Goal: Navigation & Orientation: Find specific page/section

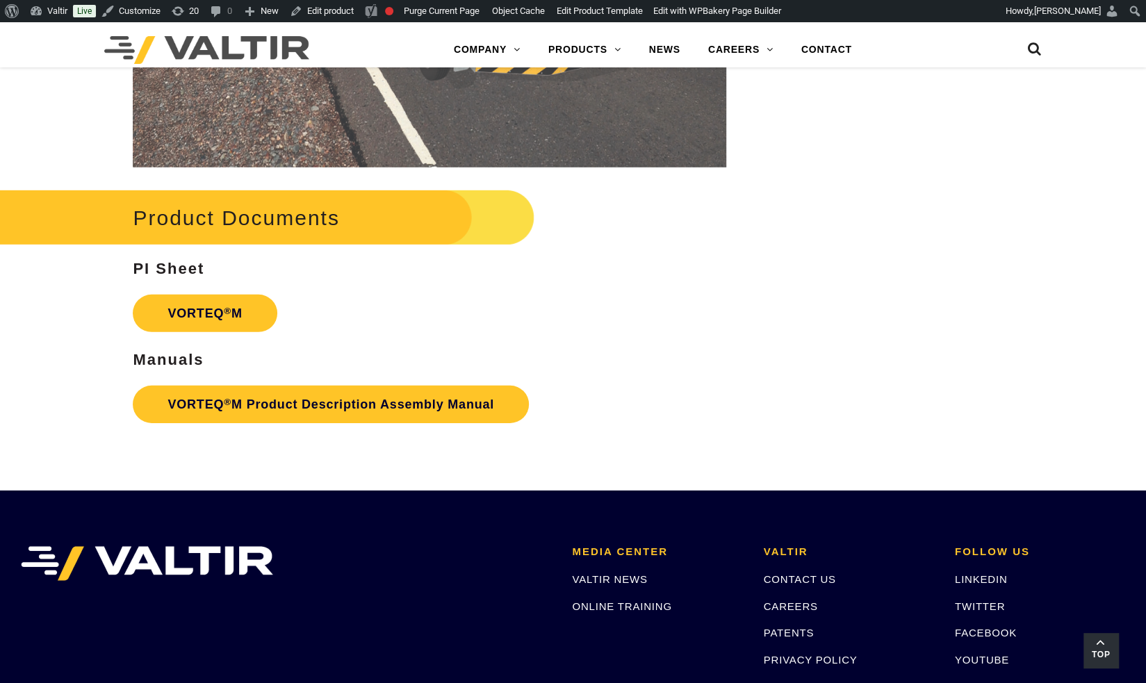
click at [1107, 649] on span "Top" at bounding box center [1101, 655] width 35 height 16
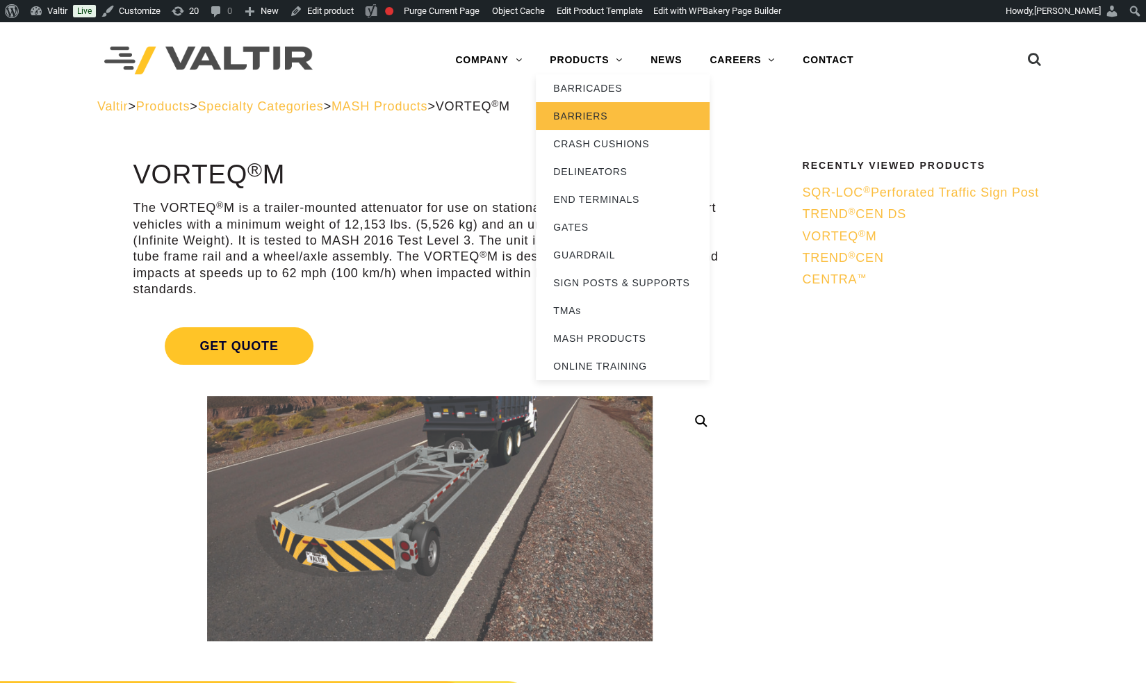
click at [580, 119] on link "BARRIERS" at bounding box center [623, 116] width 174 height 28
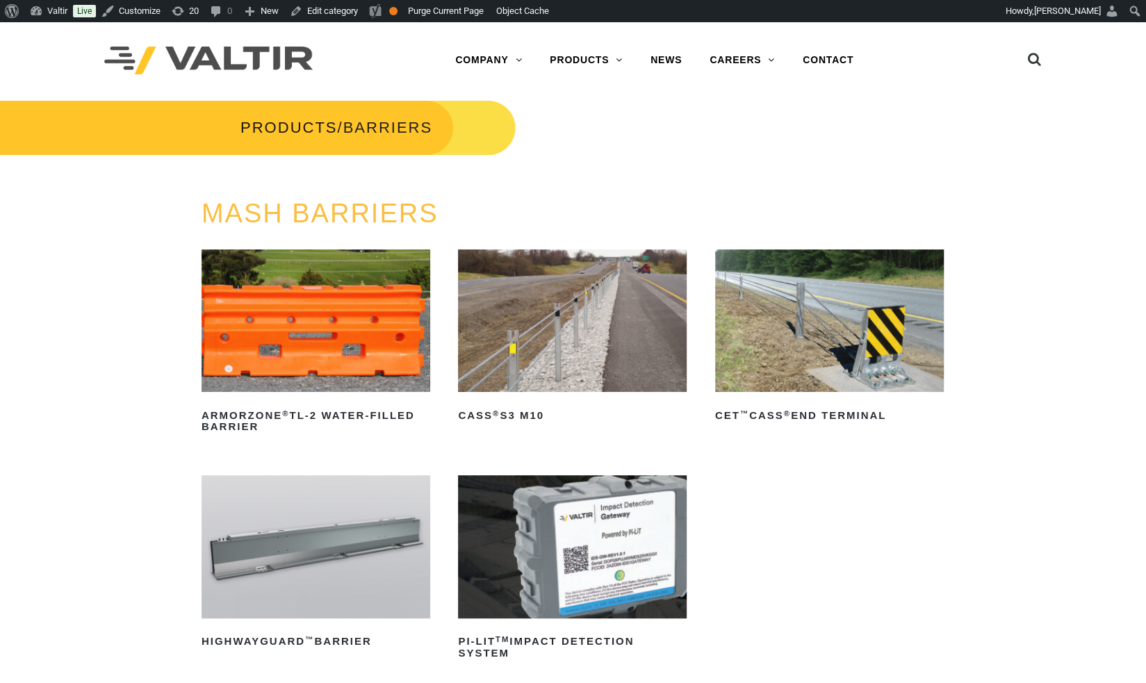
click at [311, 526] on img at bounding box center [316, 547] width 229 height 143
